Goal: Obtain resource: Download file/media

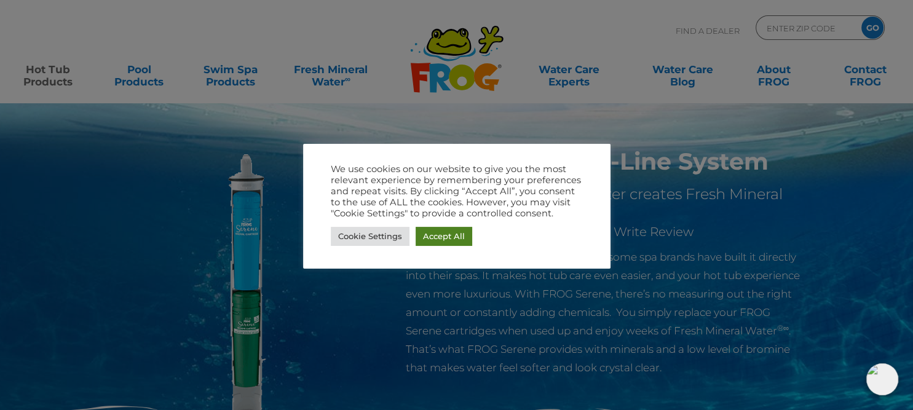
click at [443, 237] on link "Accept All" at bounding box center [443, 236] width 57 height 19
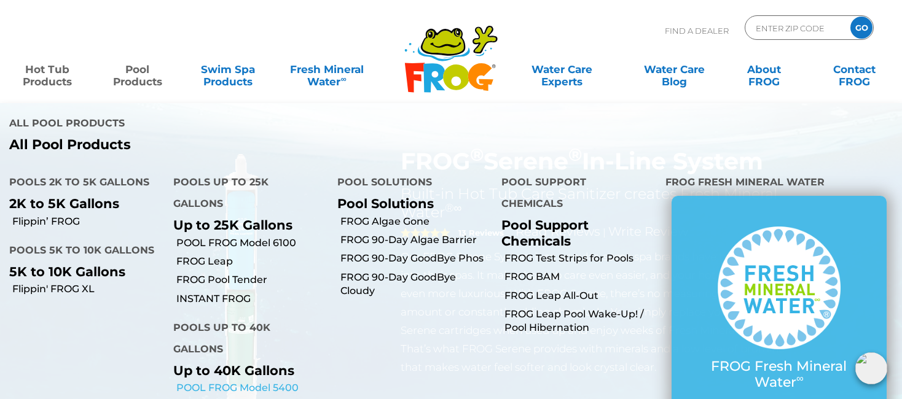
click at [224, 382] on link "POOL FROG Model 5400" at bounding box center [252, 389] width 152 height 14
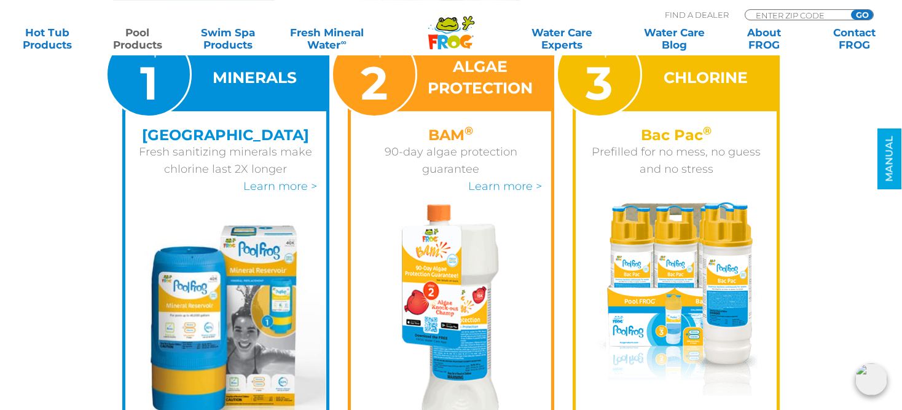
scroll to position [1710, 0]
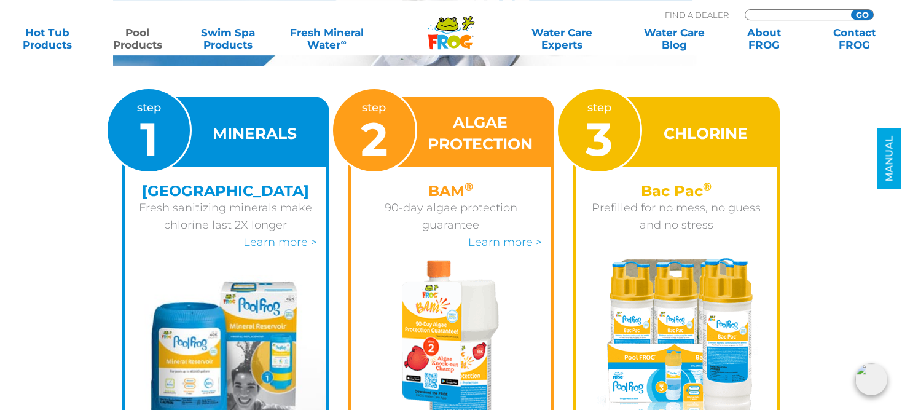
click at [777, 10] on input "Zip Code Form" at bounding box center [796, 15] width 83 height 10
type input "01257"
click at [851, 10] on input "GO" at bounding box center [862, 15] width 22 height 10
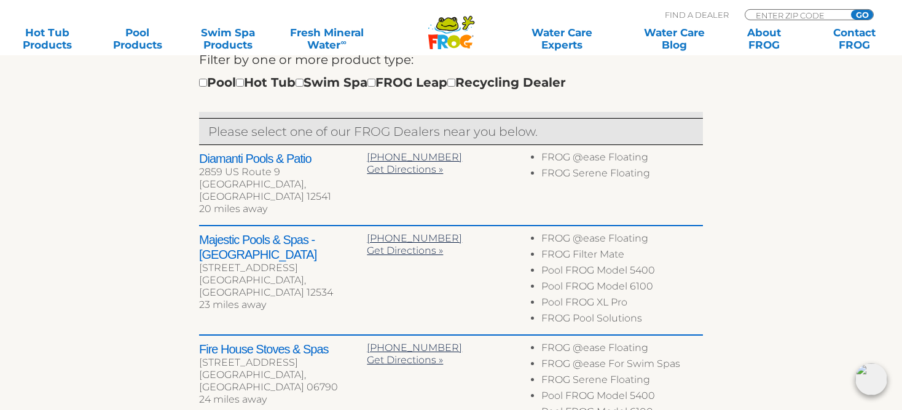
scroll to position [476, 0]
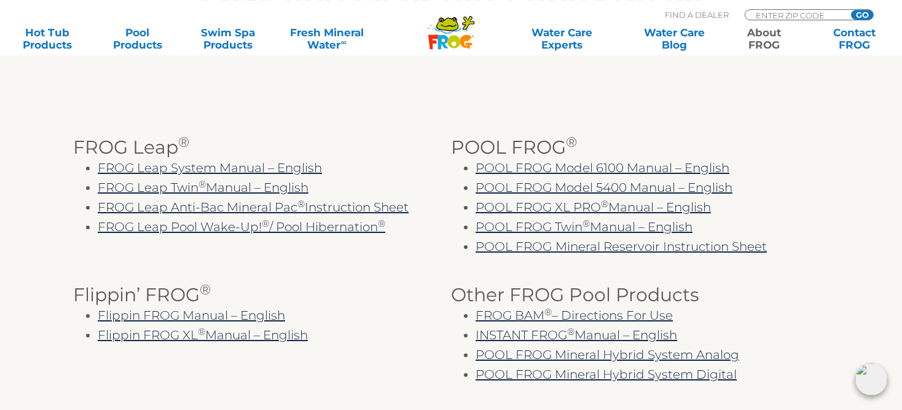
scroll to position [283, 0]
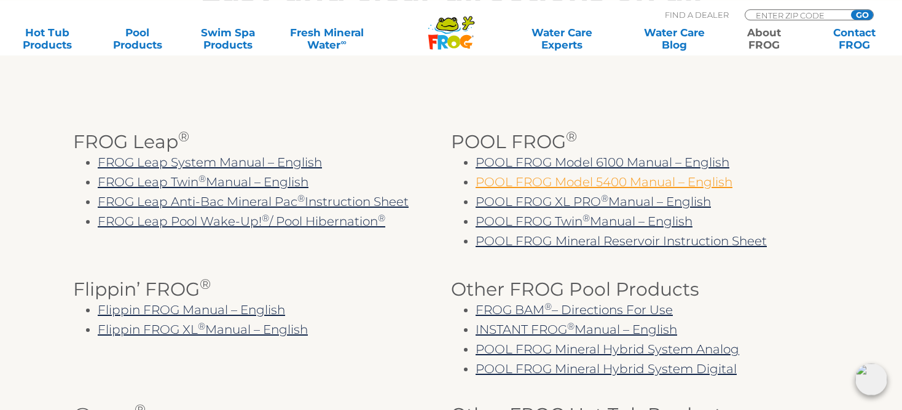
click at [618, 184] on link "POOL FROG Model 5400 Manual – English" at bounding box center [604, 182] width 257 height 15
